Goal: Task Accomplishment & Management: Manage account settings

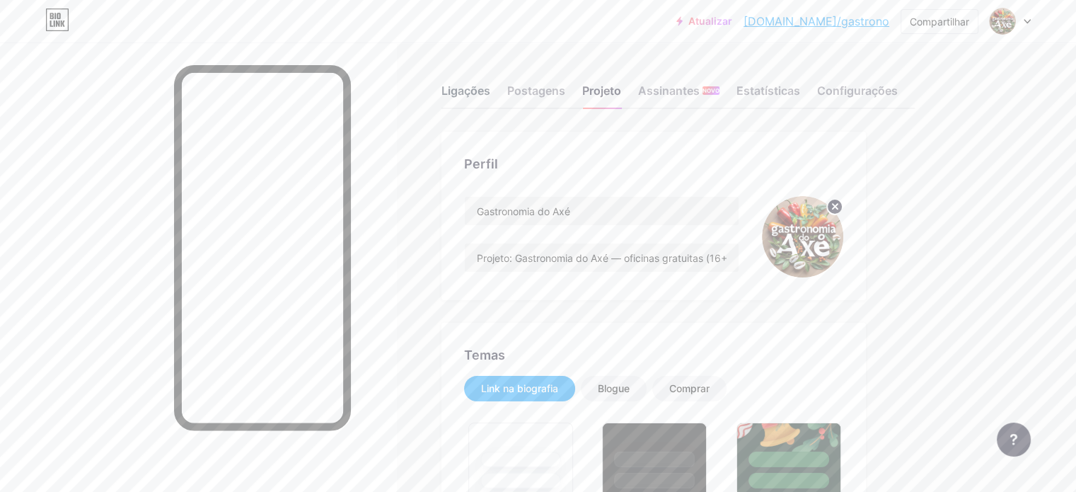
click at [490, 88] on font "Ligações" at bounding box center [466, 91] width 49 height 14
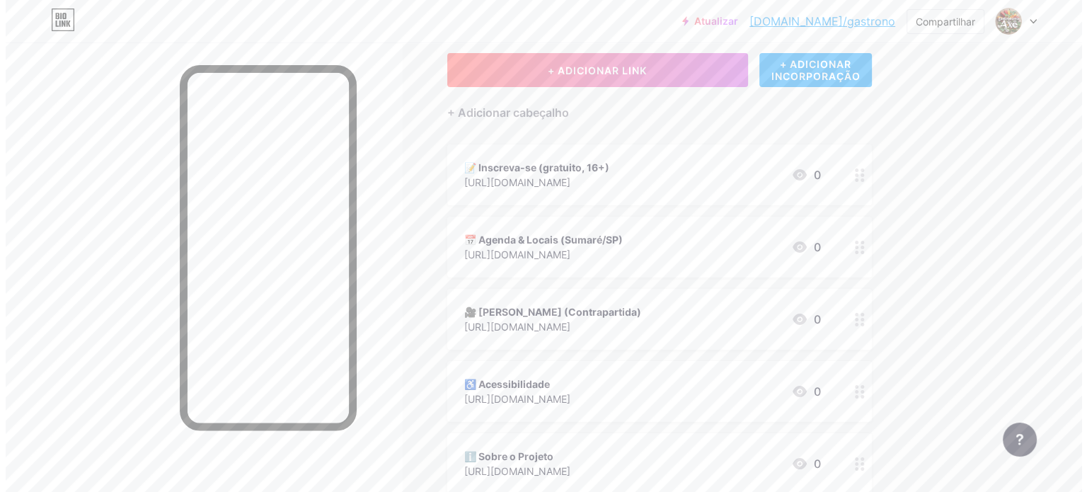
scroll to position [80, 0]
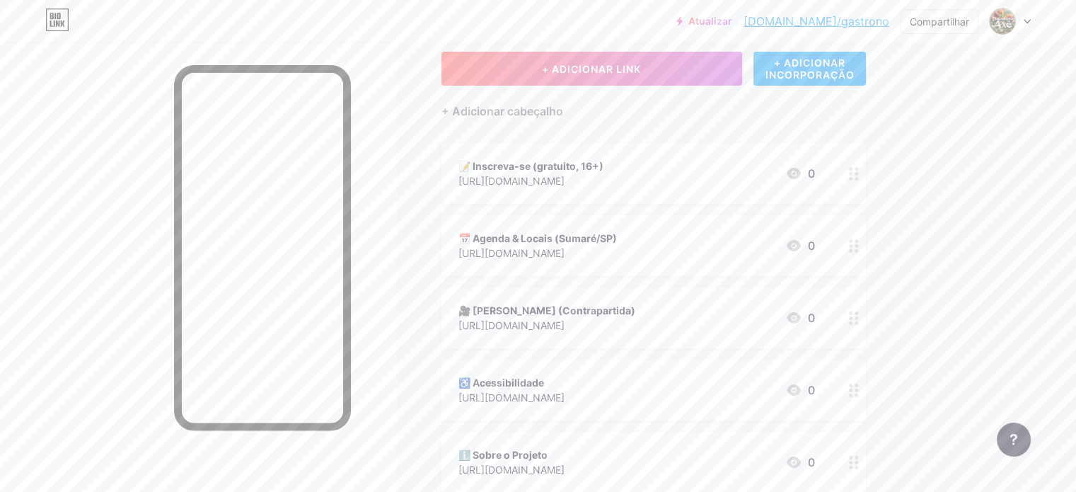
click at [565, 180] on font "[URL][DOMAIN_NAME]" at bounding box center [512, 181] width 106 height 12
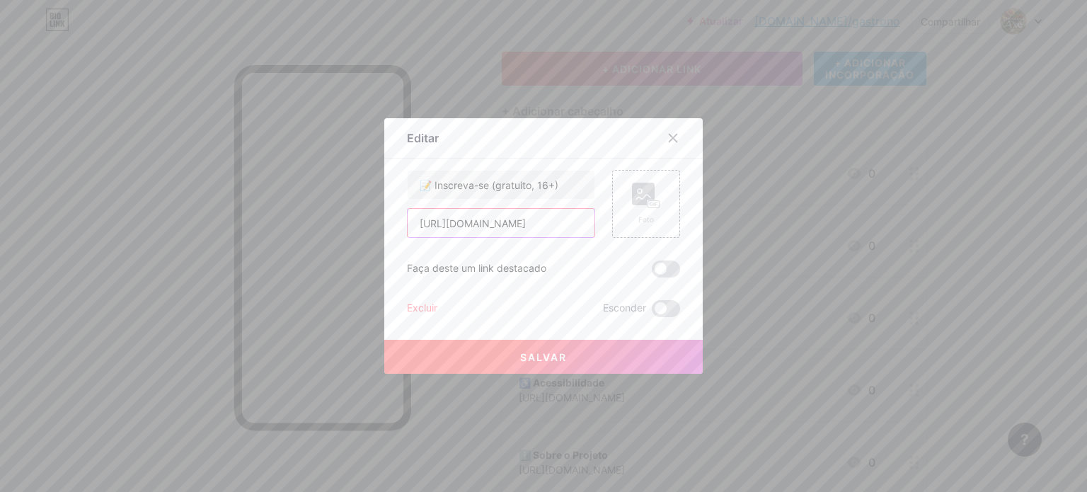
click at [538, 231] on input "[URL][DOMAIN_NAME]" at bounding box center [501, 223] width 187 height 28
paste input "[DOMAIN_NAME][URL]"
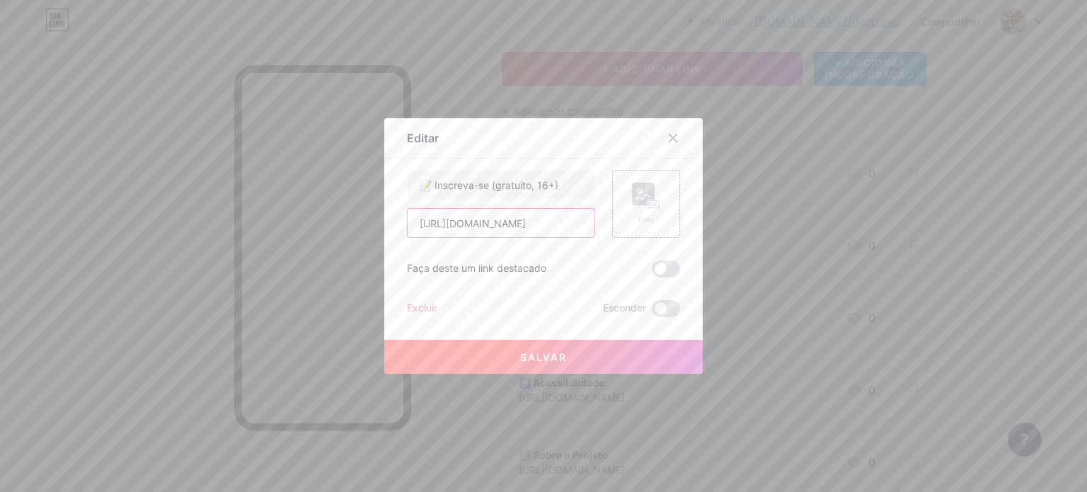
scroll to position [0, 20]
type input "[URL][DOMAIN_NAME]"
click at [551, 354] on font "Salvar" at bounding box center [543, 357] width 47 height 12
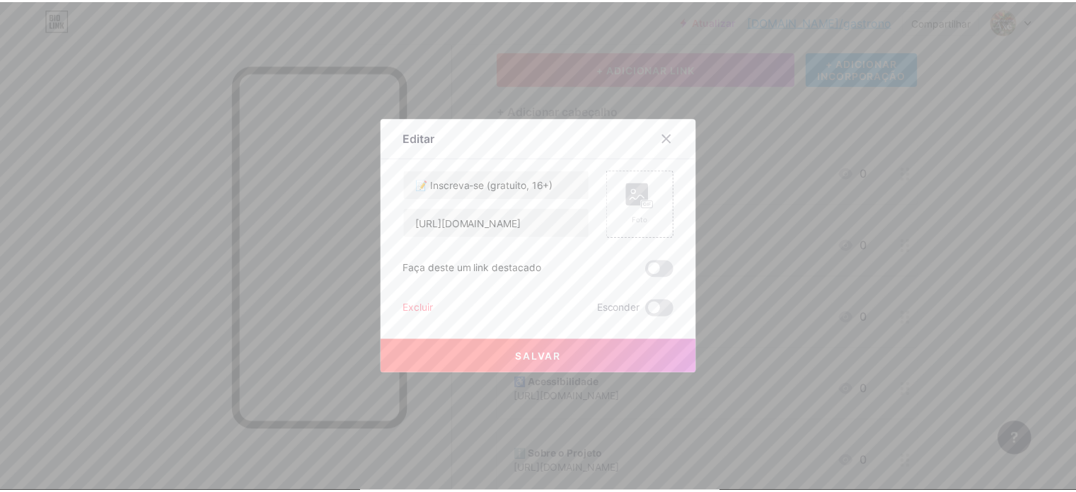
scroll to position [0, 0]
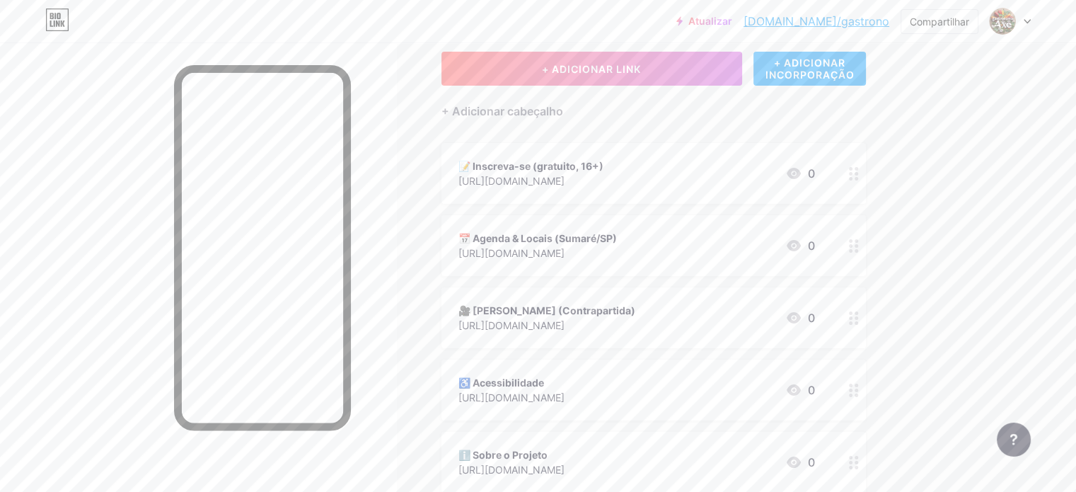
click at [565, 182] on font "[URL][DOMAIN_NAME]" at bounding box center [512, 181] width 106 height 12
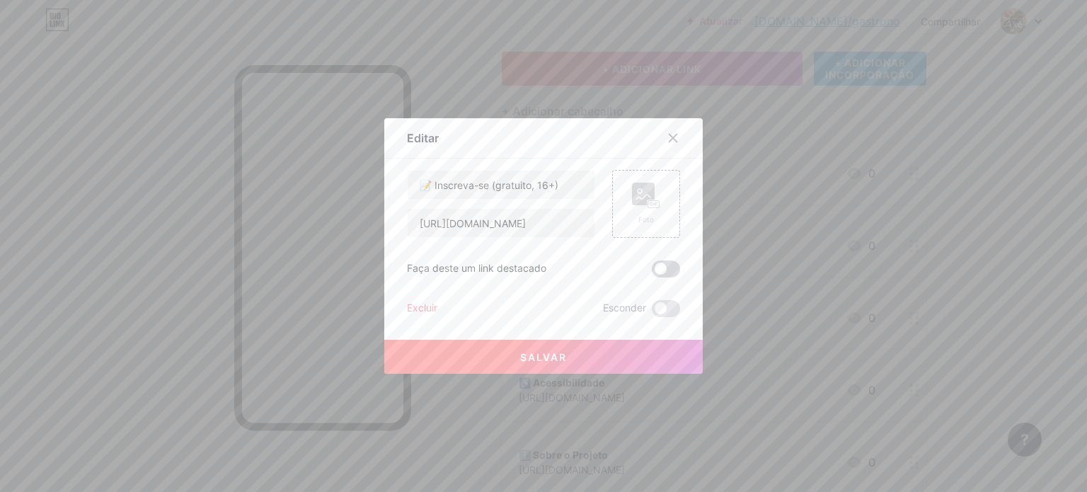
click at [667, 271] on span at bounding box center [666, 268] width 28 height 17
click at [652, 272] on input "checkbox" at bounding box center [652, 272] width 0 height 0
click at [578, 355] on button "Salvar" at bounding box center [543, 357] width 318 height 34
